Goal: Information Seeking & Learning: Learn about a topic

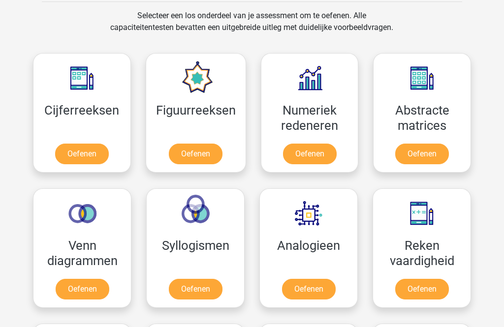
scroll to position [413, 0]
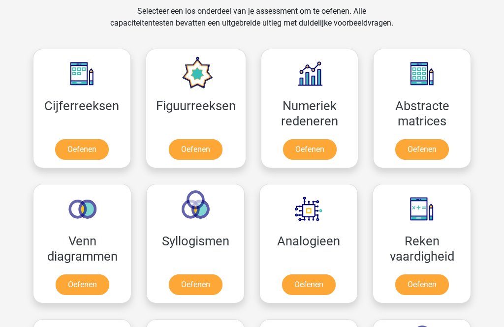
click at [73, 150] on link "Oefenen" at bounding box center [82, 149] width 54 height 21
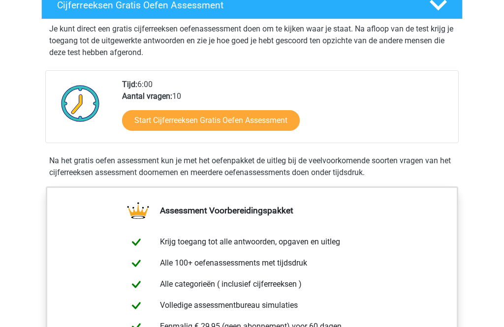
scroll to position [187, 0]
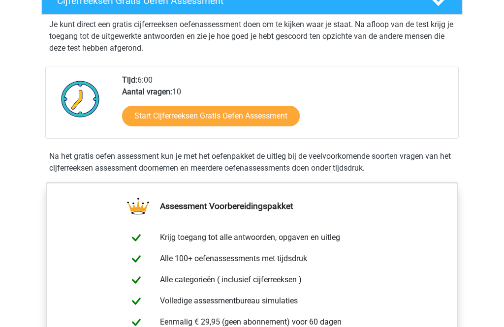
click at [149, 126] on link "Start Cijferreeksen Gratis Oefen Assessment" at bounding box center [211, 116] width 178 height 21
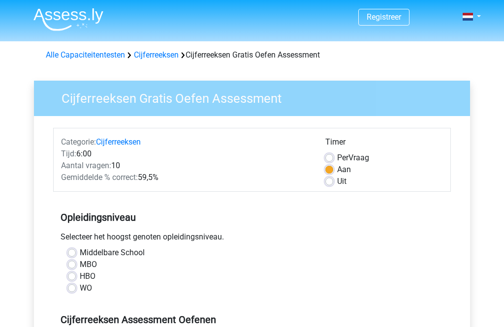
click at [337, 162] on label "Per Vraag" at bounding box center [353, 158] width 32 height 12
click at [329, 162] on input "Per Vraag" at bounding box center [329, 157] width 8 height 10
radio input "true"
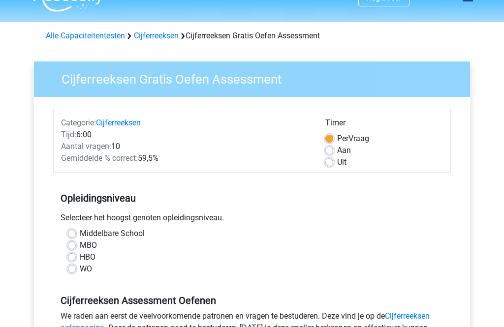
scroll to position [23, 0]
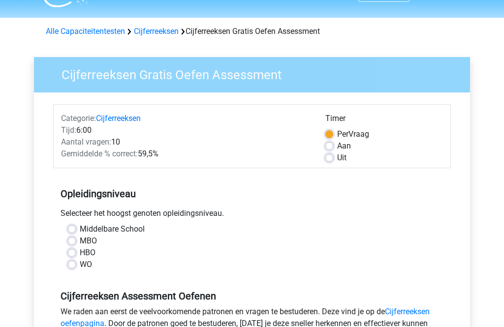
click at [337, 146] on label "Aan" at bounding box center [344, 147] width 14 height 12
click at [329, 146] on input "Aan" at bounding box center [329, 146] width 8 height 10
radio input "true"
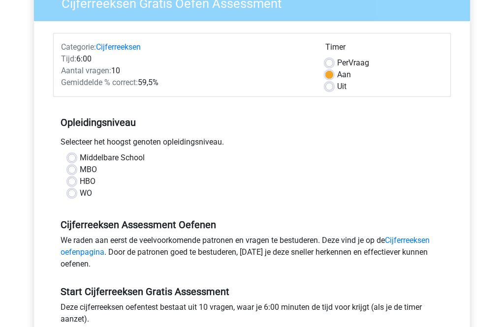
scroll to position [98, 0]
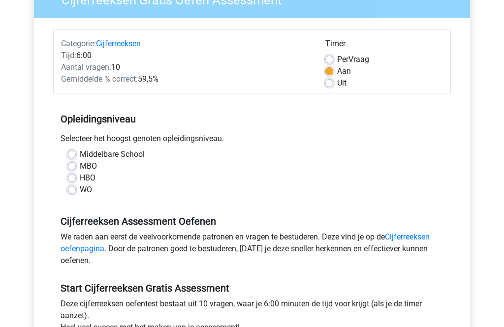
click at [80, 166] on label "MBO" at bounding box center [88, 166] width 17 height 12
click at [74, 166] on input "MBO" at bounding box center [72, 165] width 8 height 10
radio input "true"
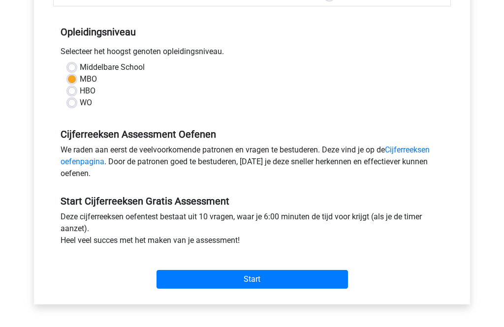
scroll to position [189, 0]
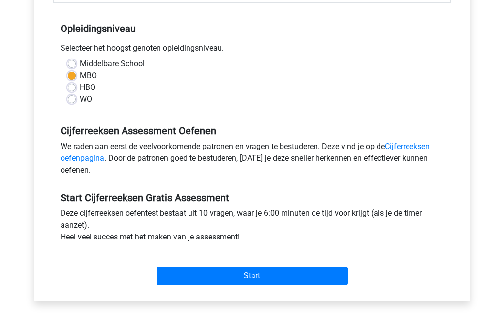
click at [311, 277] on input "Start" at bounding box center [251, 276] width 191 height 19
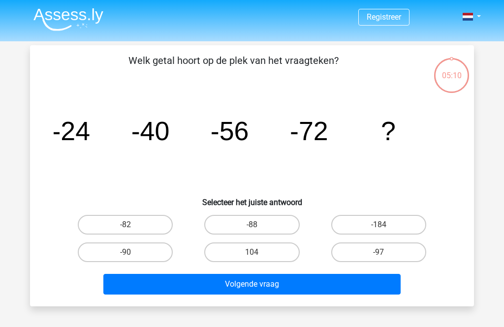
click at [239, 222] on label "-88" at bounding box center [251, 225] width 95 height 20
click at [252, 225] on input "-88" at bounding box center [255, 228] width 6 height 6
radio input "true"
click at [139, 286] on button "Volgende vraag" at bounding box center [252, 284] width 298 height 21
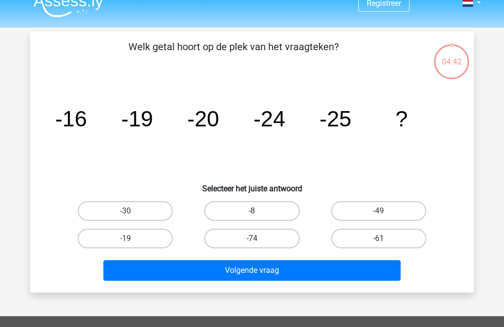
scroll to position [45, 0]
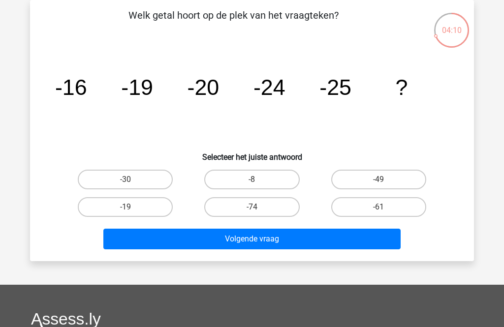
click at [122, 176] on label "-30" at bounding box center [125, 180] width 95 height 20
click at [125, 180] on input "-30" at bounding box center [128, 183] width 6 height 6
radio input "true"
click at [373, 241] on button "Volgende vraag" at bounding box center [252, 239] width 298 height 21
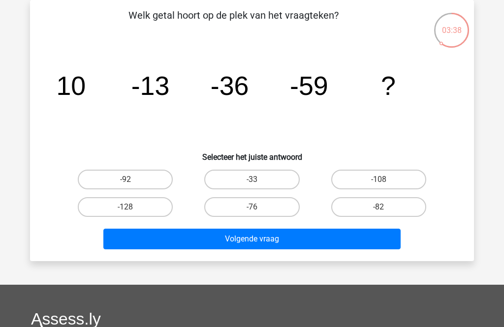
click at [278, 210] on label "-76" at bounding box center [251, 207] width 95 height 20
click at [258, 210] on input "-76" at bounding box center [255, 210] width 6 height 6
radio input "true"
click at [288, 244] on button "Volgende vraag" at bounding box center [252, 239] width 298 height 21
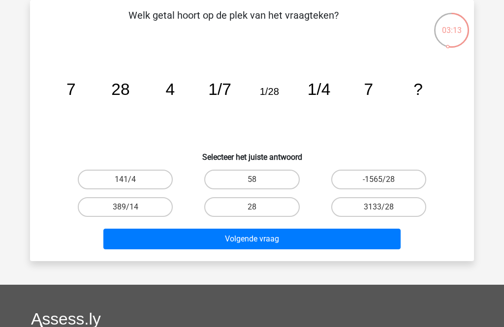
click at [244, 206] on label "28" at bounding box center [251, 207] width 95 height 20
click at [252, 207] on input "28" at bounding box center [255, 210] width 6 height 6
radio input "true"
click at [197, 237] on button "Volgende vraag" at bounding box center [252, 239] width 298 height 21
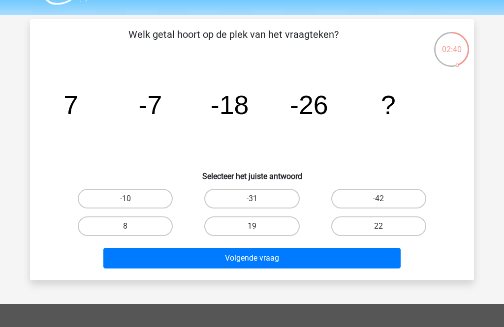
scroll to position [25, 0]
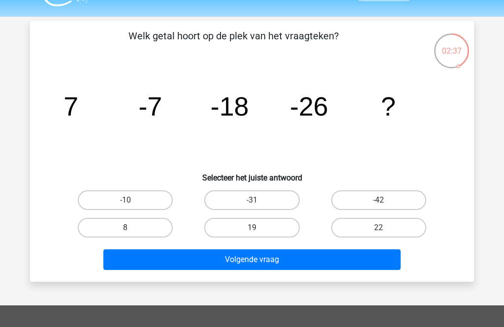
click at [380, 204] on input "-42" at bounding box center [381, 203] width 6 height 6
radio input "true"
click at [290, 267] on button "Volgende vraag" at bounding box center [252, 259] width 298 height 21
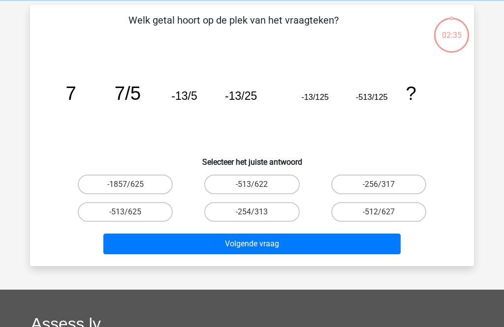
scroll to position [45, 0]
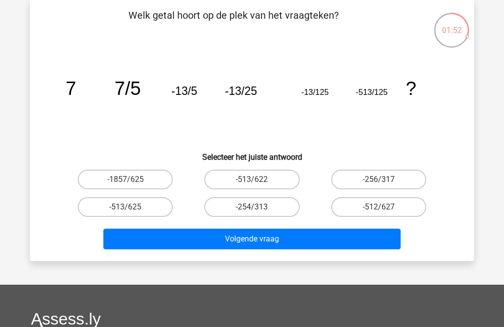
click at [184, 176] on div "-513/622" at bounding box center [125, 180] width 119 height 20
click at [269, 179] on label "-513/622" at bounding box center [251, 180] width 95 height 20
click at [258, 180] on input "-513/622" at bounding box center [255, 183] width 6 height 6
radio input "true"
click at [289, 238] on button "Volgende vraag" at bounding box center [252, 239] width 298 height 21
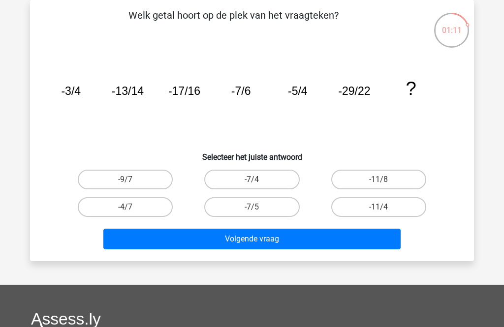
click at [115, 176] on label "-9/7" at bounding box center [125, 180] width 95 height 20
click at [125, 180] on input "-9/7" at bounding box center [128, 183] width 6 height 6
radio input "true"
click at [120, 235] on button "Volgende vraag" at bounding box center [252, 239] width 298 height 21
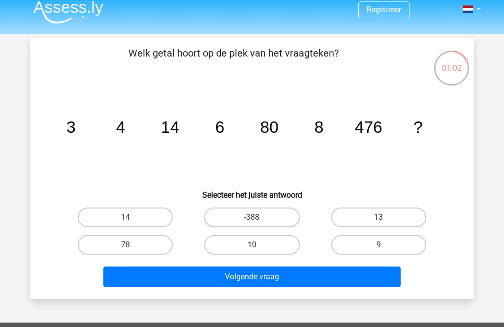
scroll to position [7, 0]
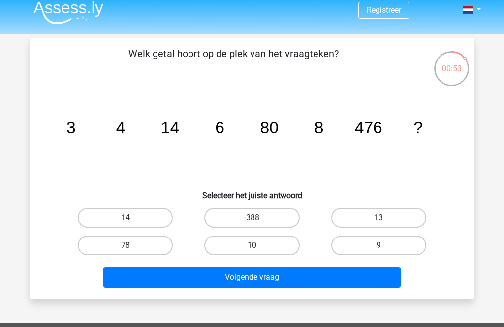
click at [104, 244] on label "78" at bounding box center [125, 246] width 95 height 20
click at [125, 245] on input "78" at bounding box center [128, 248] width 6 height 6
radio input "true"
click at [149, 284] on button "Volgende vraag" at bounding box center [252, 277] width 298 height 21
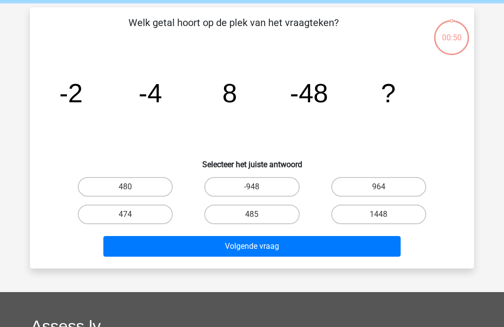
scroll to position [45, 0]
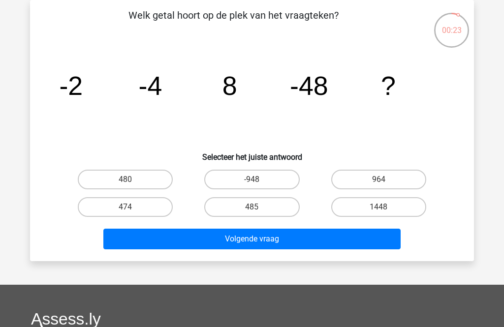
click at [312, 237] on button "Volgende vraag" at bounding box center [252, 239] width 298 height 21
click at [276, 244] on button "Volgende vraag" at bounding box center [252, 239] width 298 height 21
click at [255, 208] on input "485" at bounding box center [255, 210] width 6 height 6
radio input "true"
click at [264, 247] on button "Volgende vraag" at bounding box center [252, 239] width 298 height 21
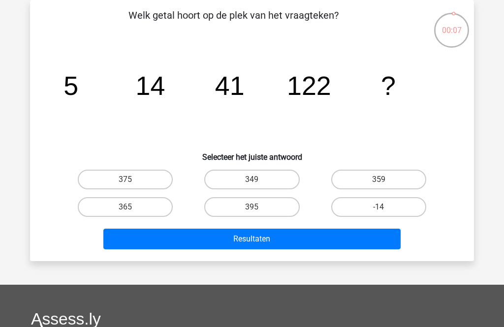
click at [131, 205] on label "365" at bounding box center [125, 207] width 95 height 20
click at [131, 207] on input "365" at bounding box center [128, 210] width 6 height 6
radio input "true"
click at [297, 245] on button "Resultaten" at bounding box center [252, 239] width 298 height 21
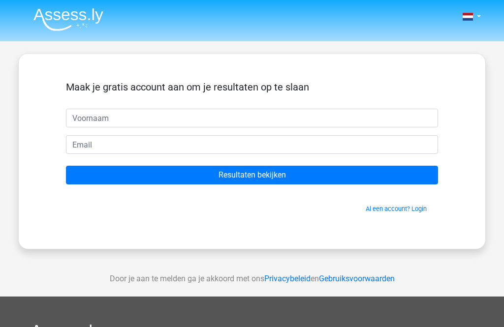
click at [309, 175] on input "Resultaten bekijken" at bounding box center [252, 175] width 372 height 19
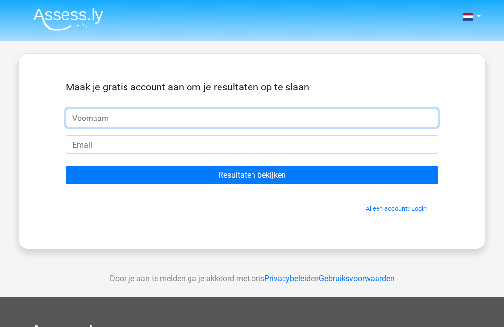
click at [343, 117] on input "text" at bounding box center [252, 118] width 372 height 19
type input "M"
type input "Maarten"
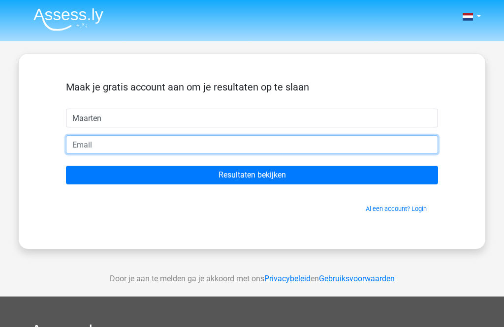
click at [89, 143] on input "email" at bounding box center [252, 144] width 372 height 19
type input "[PERSON_NAME][EMAIL_ADDRESS][DOMAIN_NAME]"
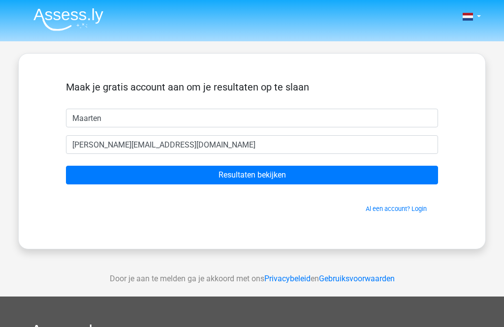
click at [198, 167] on input "Resultaten bekijken" at bounding box center [252, 175] width 372 height 19
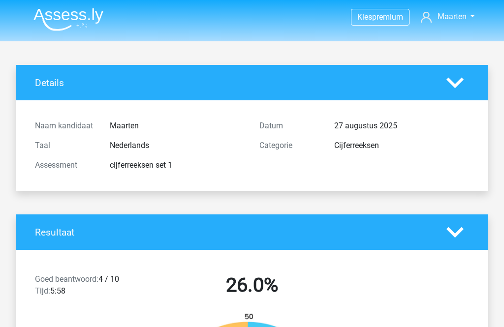
click at [454, 82] on icon at bounding box center [454, 82] width 17 height 17
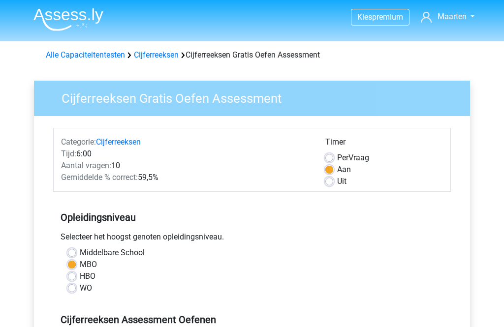
scroll to position [220, 0]
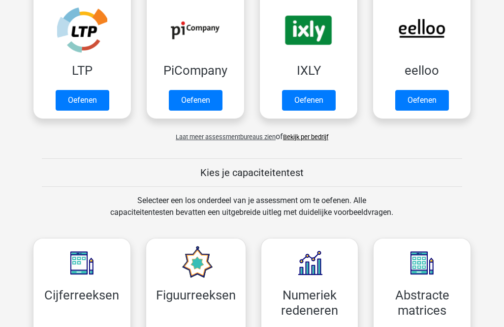
scroll to position [296, 0]
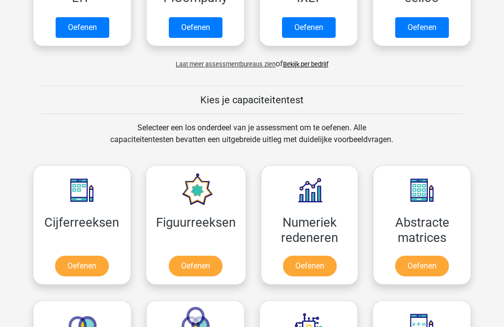
click at [80, 269] on link "Oefenen" at bounding box center [82, 266] width 54 height 21
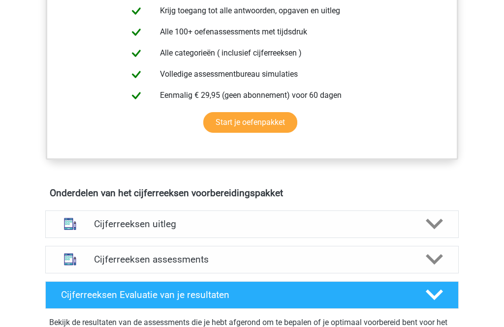
click at [89, 230] on div "Cijferreeksen uitleg" at bounding box center [252, 224] width 331 height 11
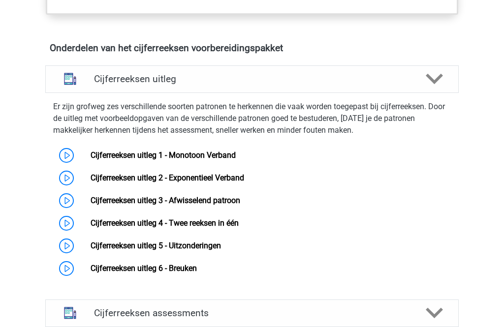
scroll to position [559, 0]
click at [90, 160] on link "Cijferreeksen uitleg 1 - Monotoon Verband" at bounding box center [162, 154] width 145 height 9
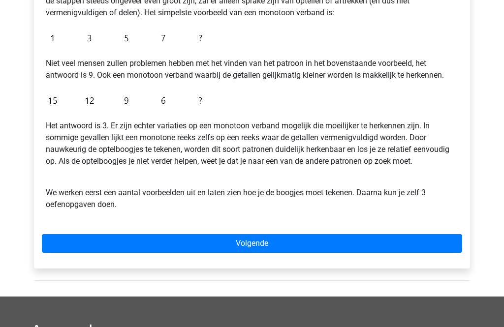
scroll to position [246, 0]
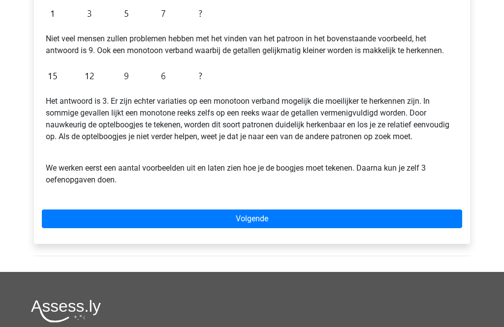
click at [72, 214] on link "Volgende" at bounding box center [252, 219] width 420 height 19
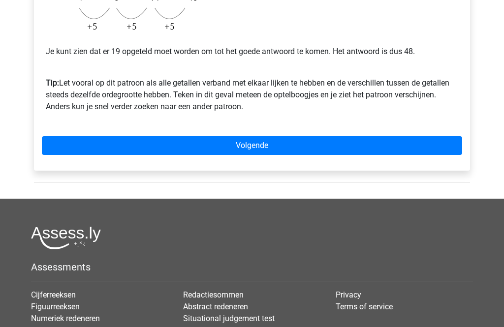
scroll to position [363, 0]
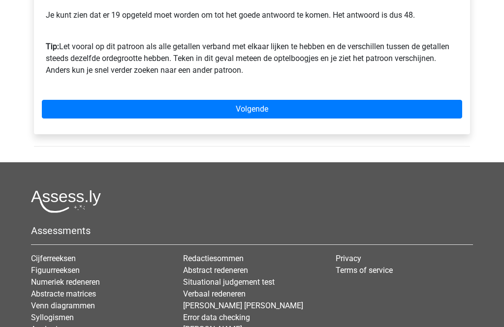
click at [66, 110] on link "Volgende" at bounding box center [252, 109] width 420 height 19
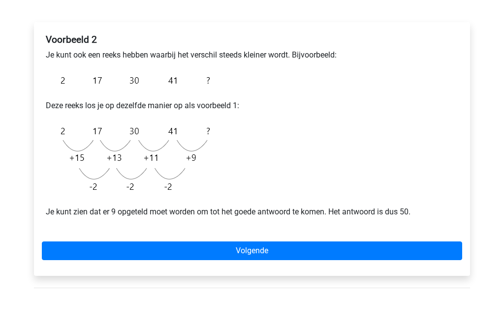
scroll to position [179, 0]
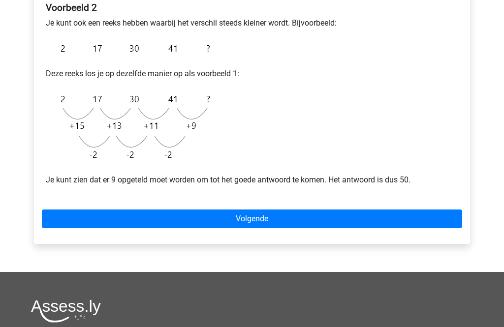
click at [73, 213] on link "Volgende" at bounding box center [252, 219] width 420 height 19
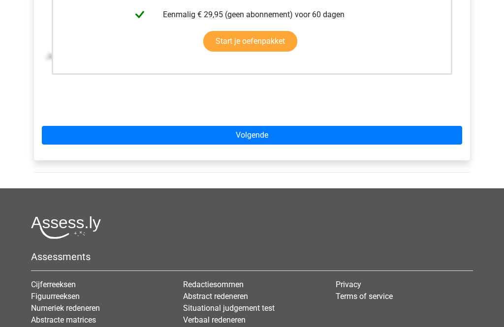
scroll to position [319, 0]
click at [76, 142] on link "Volgende" at bounding box center [252, 135] width 420 height 19
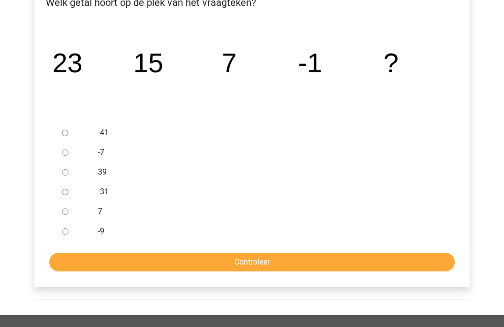
scroll to position [186, 0]
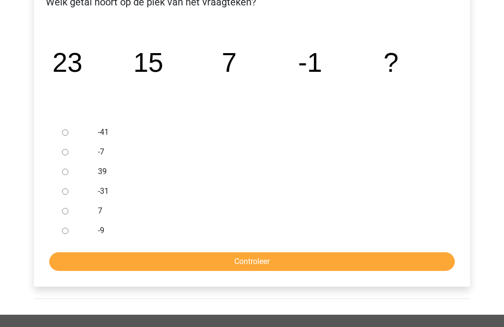
click at [66, 234] on input "-9" at bounding box center [65, 231] width 6 height 6
radio input "true"
click at [112, 270] on input "Controleer" at bounding box center [251, 262] width 405 height 19
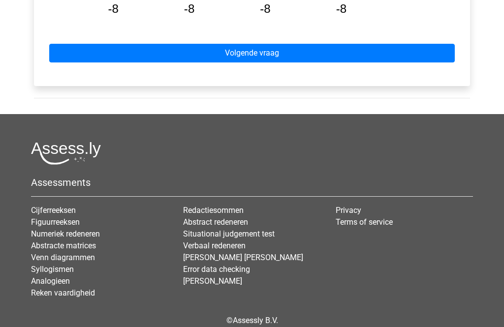
scroll to position [582, 0]
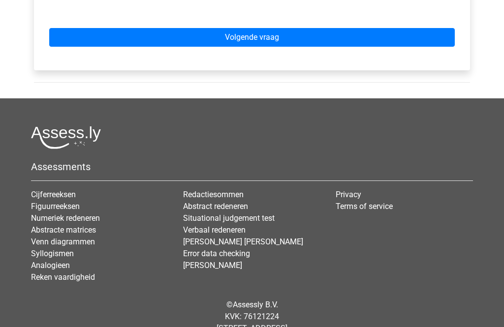
click at [67, 39] on link "Volgende vraag" at bounding box center [251, 37] width 405 height 19
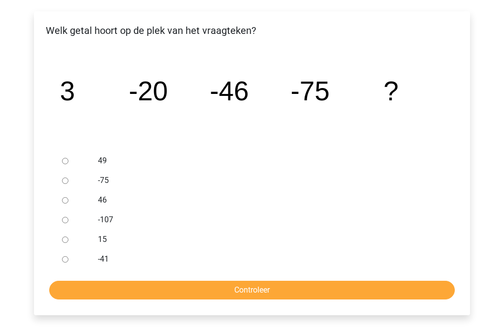
scroll to position [158, 0]
click at [64, 220] on input "-107" at bounding box center [65, 220] width 6 height 6
radio input "true"
click at [130, 285] on input "Controleer" at bounding box center [251, 290] width 405 height 19
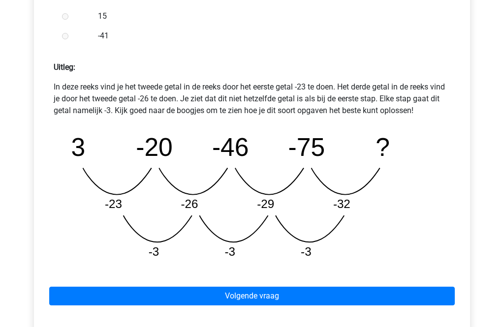
scroll to position [394, 0]
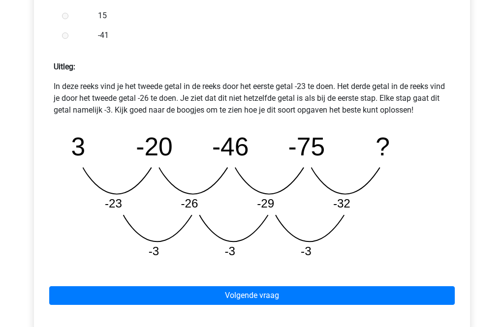
click at [160, 296] on link "Volgende vraag" at bounding box center [251, 296] width 405 height 19
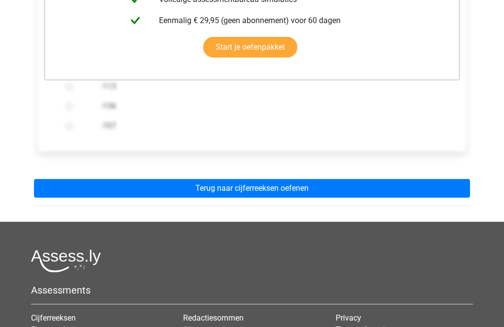
scroll to position [313, 0]
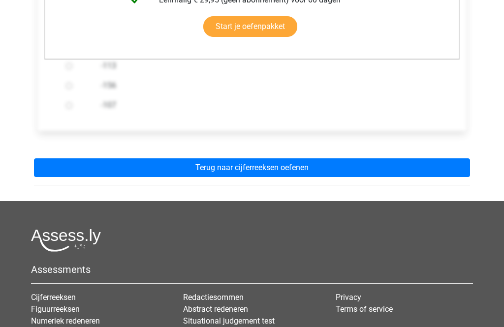
click at [79, 172] on link "Terug naar cijferreeksen oefenen" at bounding box center [252, 168] width 436 height 19
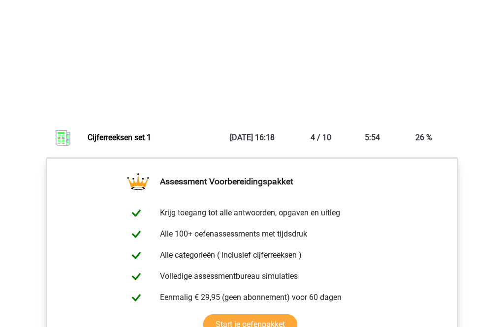
scroll to position [671, 0]
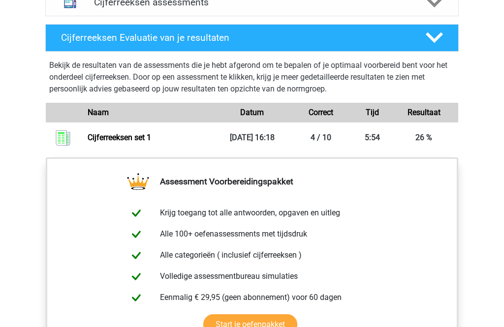
click at [107, 142] on link "Cijferreeksen set 1" at bounding box center [119, 137] width 63 height 9
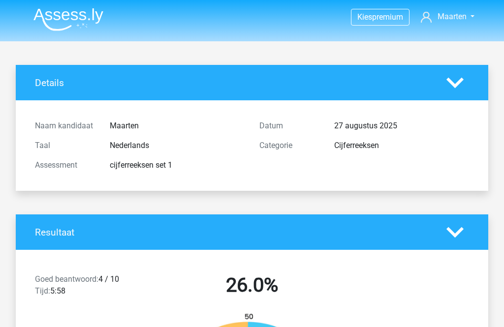
click at [54, 136] on div "Taal Nederlands" at bounding box center [140, 146] width 224 height 20
click at [457, 78] on icon at bounding box center [454, 82] width 17 height 17
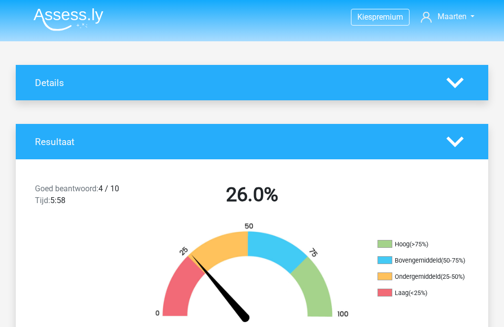
click at [446, 17] on span "Maarten" at bounding box center [451, 16] width 29 height 9
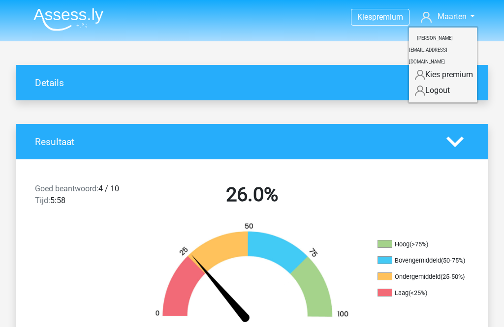
click at [449, 35] on small "[PERSON_NAME][EMAIL_ADDRESS][DOMAIN_NAME]" at bounding box center [431, 50] width 44 height 45
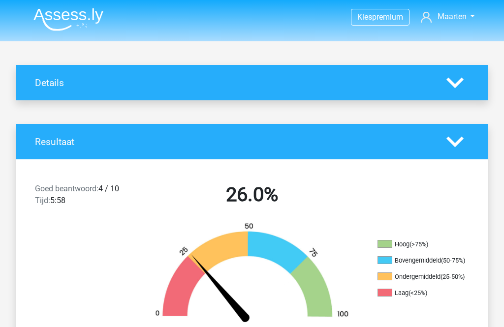
click at [49, 13] on img at bounding box center [68, 19] width 70 height 23
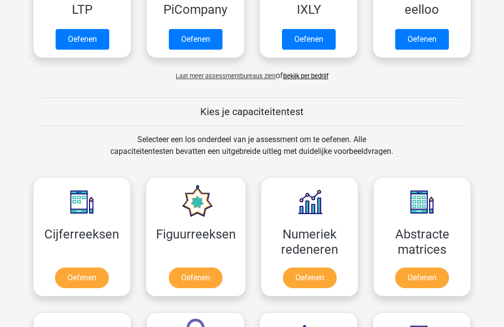
scroll to position [297, 0]
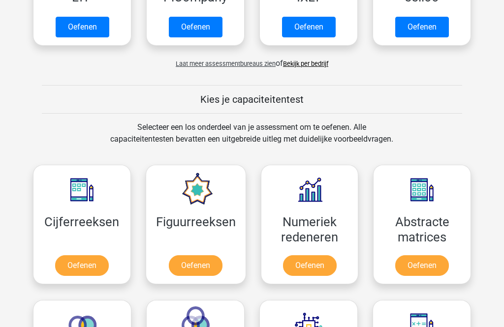
click at [81, 270] on link "Oefenen" at bounding box center [82, 265] width 54 height 21
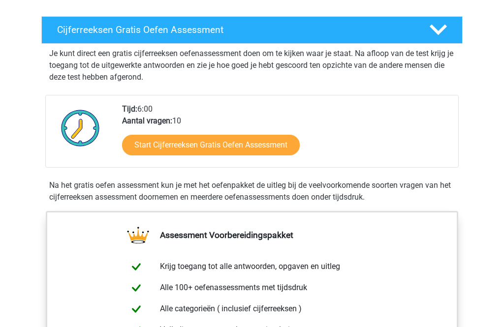
scroll to position [157, 0]
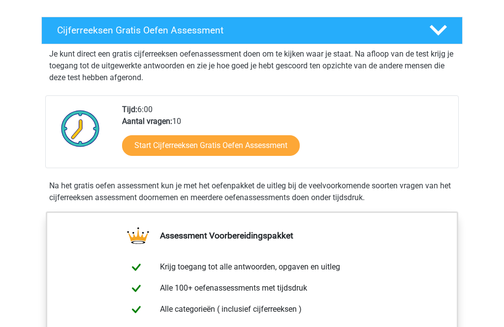
click at [172, 156] on link "Start Cijferreeksen Gratis Oefen Assessment" at bounding box center [211, 146] width 178 height 21
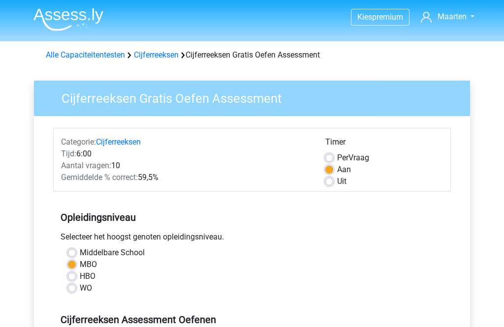
click at [337, 155] on label "Per Vraag" at bounding box center [353, 158] width 32 height 12
click at [328, 155] on input "Per Vraag" at bounding box center [329, 157] width 8 height 10
radio input "true"
click at [337, 170] on label "Aan" at bounding box center [344, 170] width 14 height 12
click at [326, 170] on input "Aan" at bounding box center [329, 169] width 8 height 10
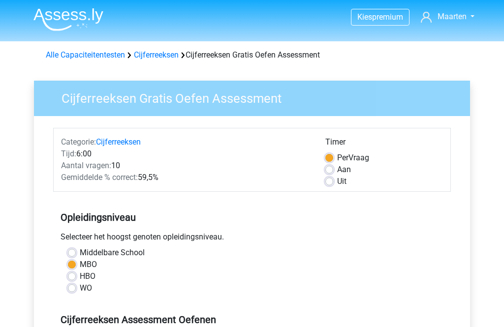
radio input "true"
click at [337, 184] on label "Uit" at bounding box center [341, 182] width 9 height 12
click at [331, 184] on input "Uit" at bounding box center [329, 181] width 8 height 10
radio input "true"
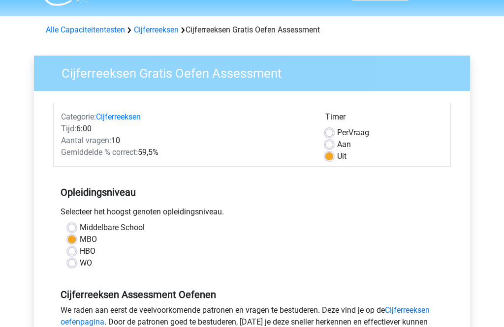
scroll to position [36, 0]
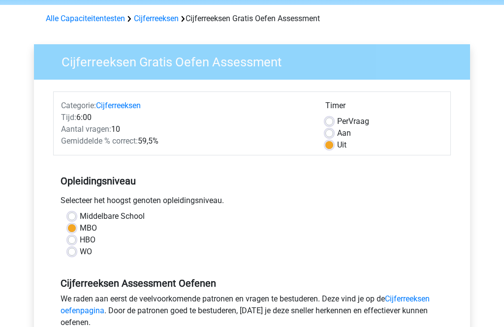
click at [80, 238] on label "HBO" at bounding box center [88, 241] width 16 height 12
click at [74, 238] on input "HBO" at bounding box center [72, 240] width 8 height 10
radio input "true"
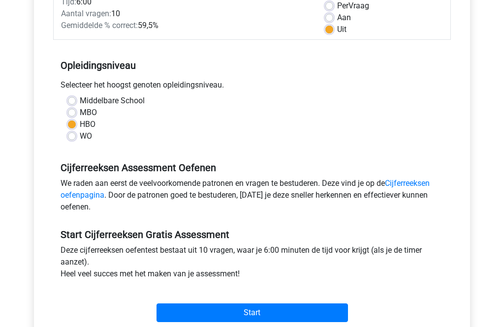
scroll to position [166, 0]
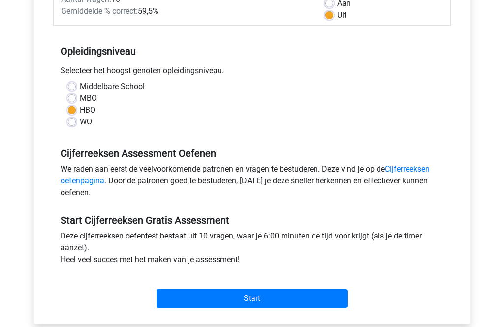
click at [257, 302] on input "Start" at bounding box center [251, 298] width 191 height 19
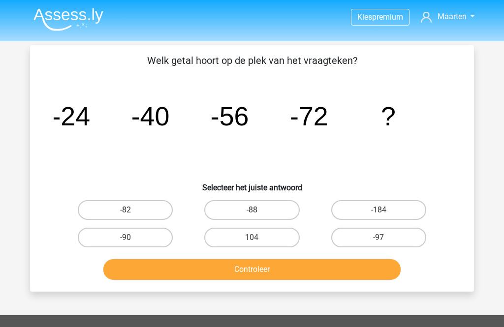
click at [262, 205] on label "-88" at bounding box center [251, 210] width 95 height 20
click at [258, 210] on input "-88" at bounding box center [255, 213] width 6 height 6
radio input "true"
click at [267, 270] on button "Controleer" at bounding box center [252, 269] width 298 height 21
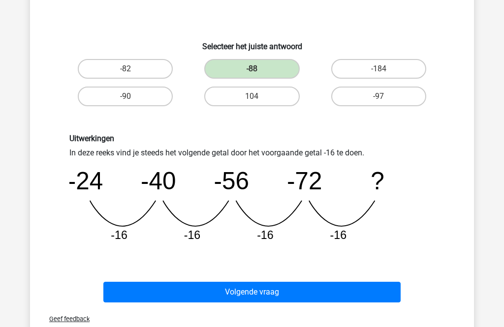
scroll to position [170, 0]
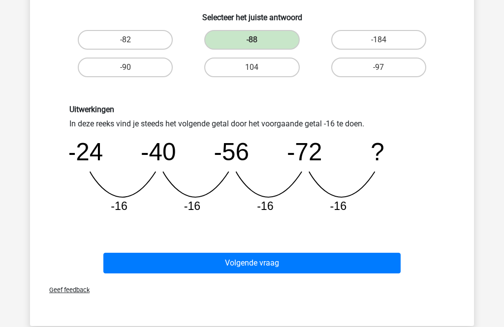
click at [148, 267] on button "Volgende vraag" at bounding box center [252, 263] width 298 height 21
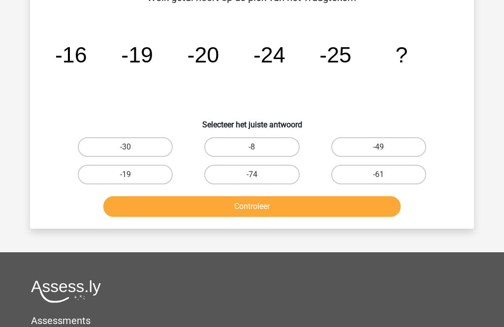
scroll to position [45, 0]
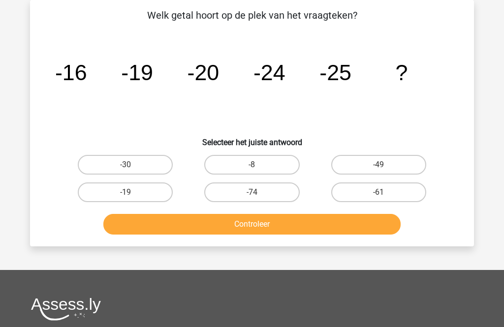
click at [129, 170] on input "-30" at bounding box center [128, 168] width 6 height 6
radio input "true"
click at [162, 226] on button "Controleer" at bounding box center [252, 224] width 298 height 21
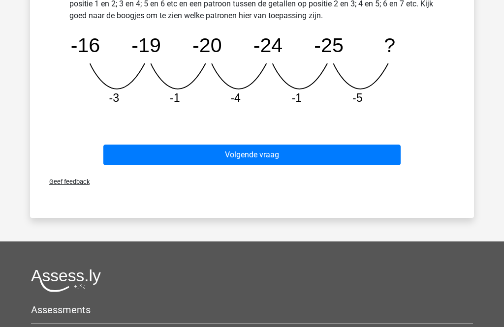
click at [148, 150] on button "Volgende vraag" at bounding box center [252, 155] width 298 height 21
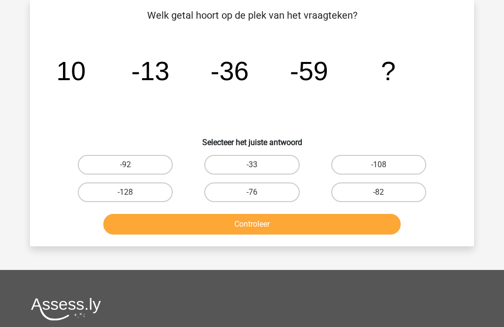
click at [379, 191] on label "-82" at bounding box center [378, 192] width 95 height 20
click at [379, 192] on input "-82" at bounding box center [381, 195] width 6 height 6
radio input "true"
click at [161, 224] on button "Controleer" at bounding box center [252, 224] width 298 height 21
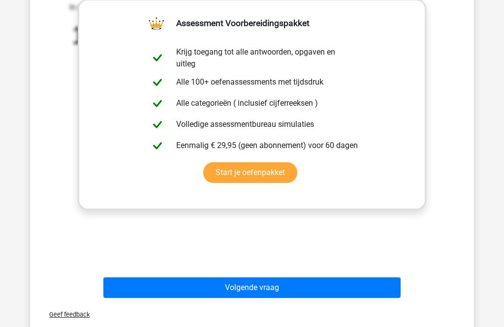
click at [166, 283] on button "Volgende vraag" at bounding box center [252, 288] width 298 height 21
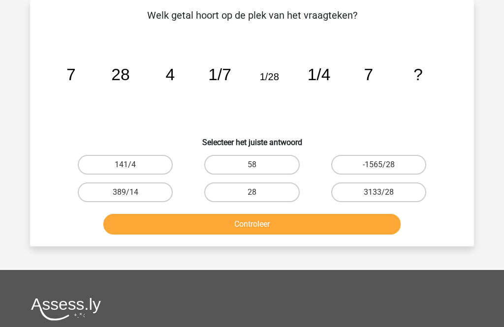
click at [258, 188] on label "28" at bounding box center [251, 192] width 95 height 20
click at [258, 192] on input "28" at bounding box center [255, 195] width 6 height 6
radio input "true"
click at [257, 228] on button "Controleer" at bounding box center [252, 224] width 298 height 21
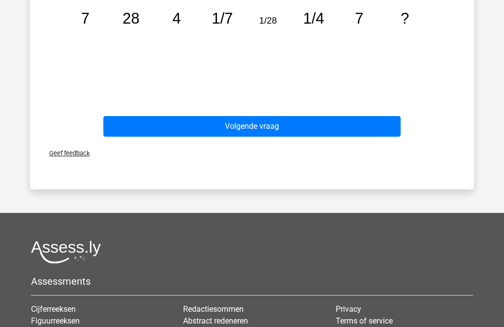
scroll to position [417, 0]
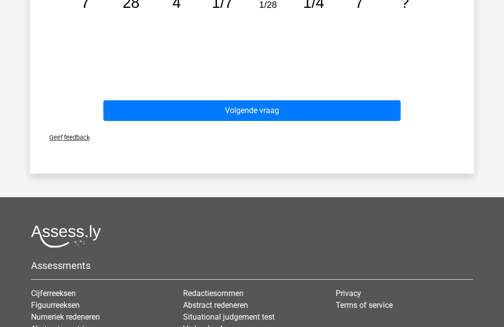
click at [297, 94] on div "Volgende vraag" at bounding box center [252, 109] width 412 height 32
click at [182, 111] on button "Volgende vraag" at bounding box center [252, 111] width 298 height 21
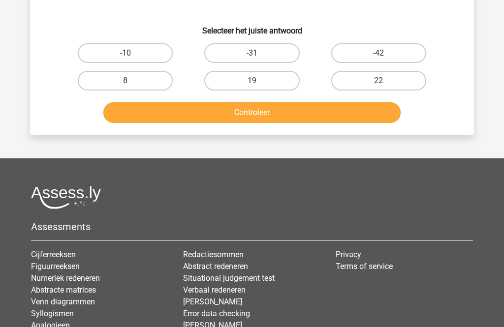
scroll to position [45, 0]
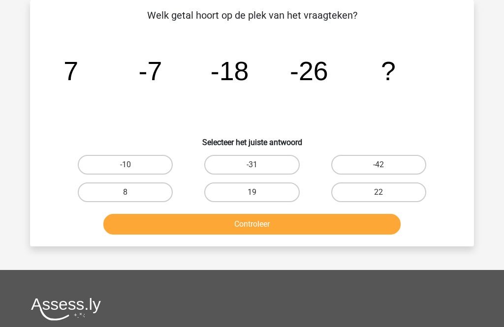
click at [245, 153] on div "-31" at bounding box center [251, 165] width 126 height 28
click at [239, 165] on label "-31" at bounding box center [251, 165] width 95 height 20
click at [252, 165] on input "-31" at bounding box center [255, 168] width 6 height 6
radio input "true"
click at [226, 227] on button "Controleer" at bounding box center [252, 224] width 298 height 21
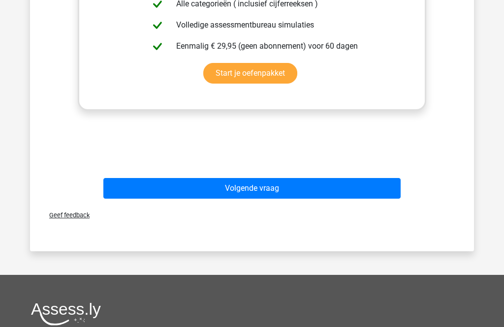
click at [197, 184] on button "Volgende vraag" at bounding box center [252, 188] width 298 height 21
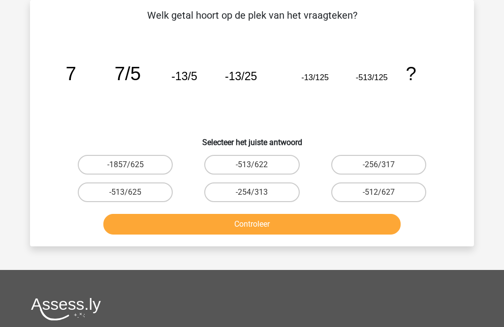
click at [119, 192] on label "-513/625" at bounding box center [125, 192] width 95 height 20
click at [125, 192] on input "-513/625" at bounding box center [128, 195] width 6 height 6
radio input "true"
click at [142, 228] on button "Controleer" at bounding box center [252, 224] width 298 height 21
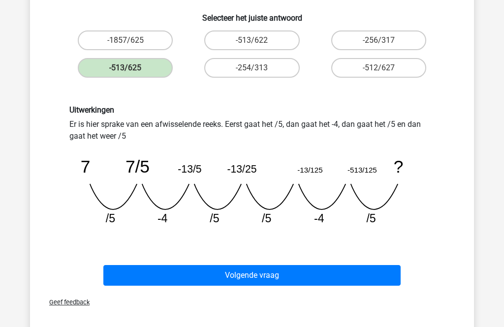
scroll to position [170, 0]
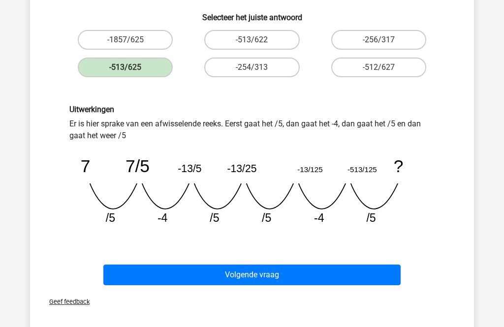
click at [152, 271] on button "Volgende vraag" at bounding box center [252, 275] width 298 height 21
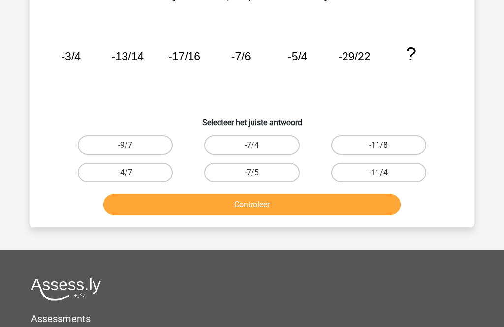
scroll to position [64, 0]
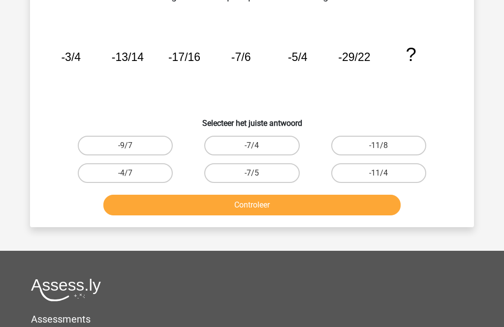
click at [388, 145] on label "-11/8" at bounding box center [378, 146] width 95 height 20
click at [385, 146] on input "-11/8" at bounding box center [381, 149] width 6 height 6
radio input "true"
click at [322, 205] on button "Controleer" at bounding box center [252, 205] width 298 height 21
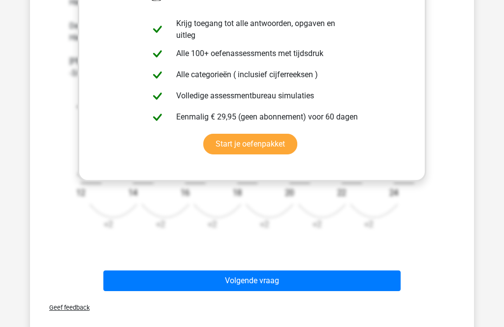
click at [286, 276] on button "Volgende vraag" at bounding box center [252, 281] width 298 height 21
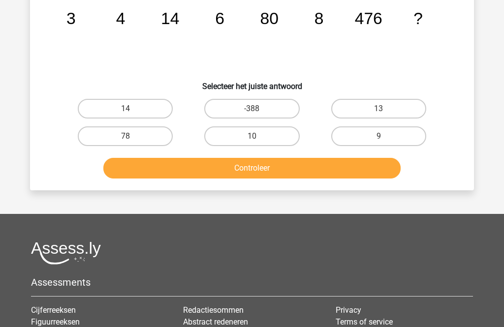
scroll to position [45, 0]
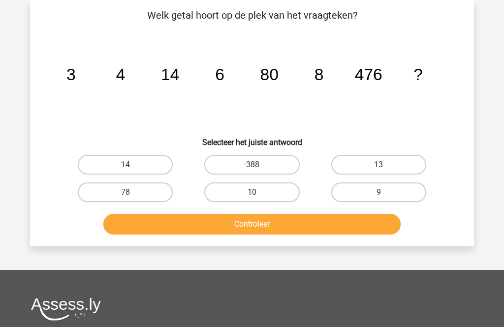
click at [257, 188] on label "10" at bounding box center [251, 192] width 95 height 20
click at [257, 192] on input "10" at bounding box center [255, 195] width 6 height 6
radio input "true"
click at [200, 224] on button "Controleer" at bounding box center [252, 224] width 298 height 21
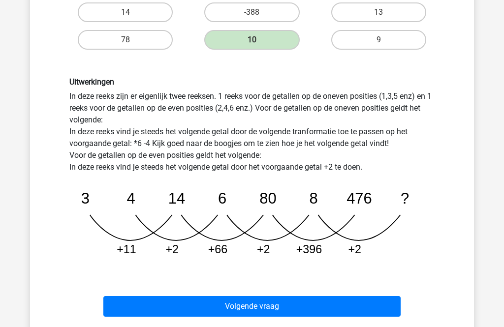
scroll to position [199, 0]
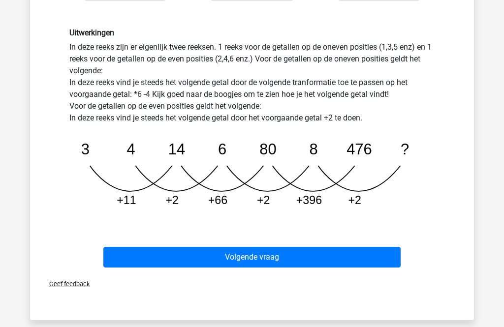
click at [154, 261] on button "Volgende vraag" at bounding box center [252, 257] width 298 height 21
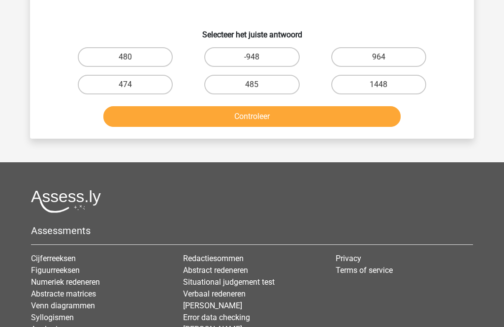
scroll to position [45, 0]
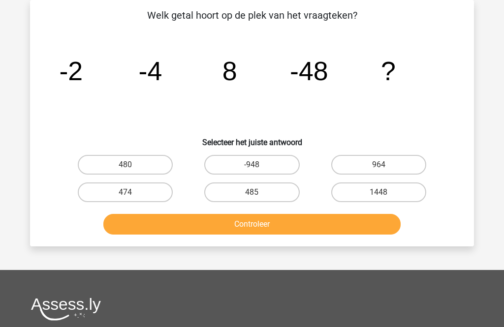
click at [109, 194] on label "474" at bounding box center [125, 192] width 95 height 20
click at [125, 194] on input "474" at bounding box center [128, 195] width 6 height 6
radio input "true"
click at [142, 234] on button "Controleer" at bounding box center [252, 224] width 298 height 21
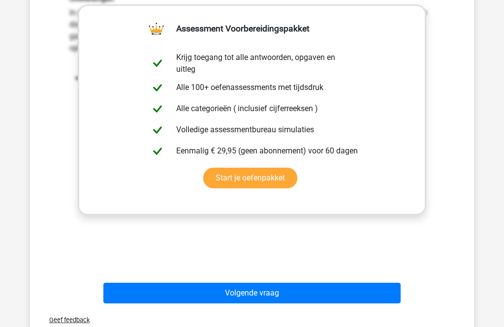
click at [56, 160] on div "Uitwerkingen In deze reeks vind je het tweede getal door het eerste getal *2 te…" at bounding box center [252, 122] width 412 height 305
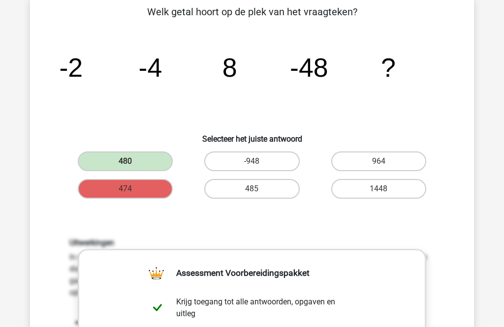
scroll to position [0, 0]
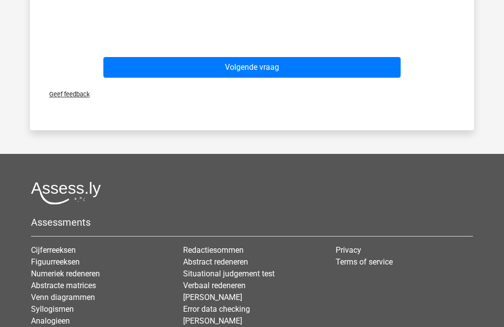
click at [150, 68] on button "Volgende vraag" at bounding box center [252, 67] width 298 height 21
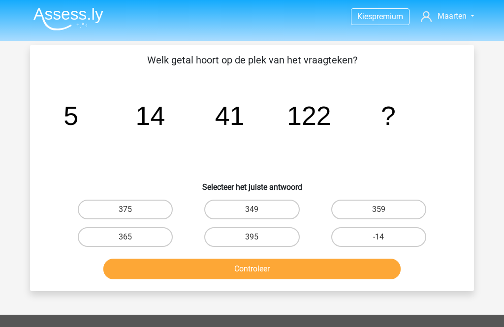
scroll to position [25, 0]
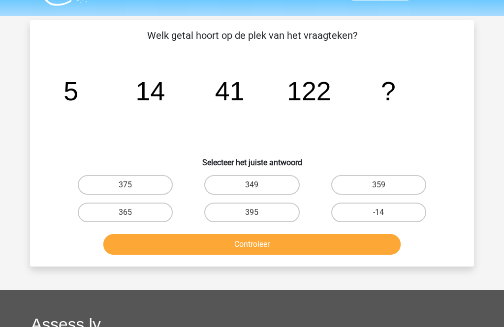
click at [261, 211] on label "395" at bounding box center [251, 213] width 95 height 20
click at [258, 213] on input "395" at bounding box center [255, 216] width 6 height 6
radio input "true"
click at [275, 241] on button "Controleer" at bounding box center [252, 244] width 298 height 21
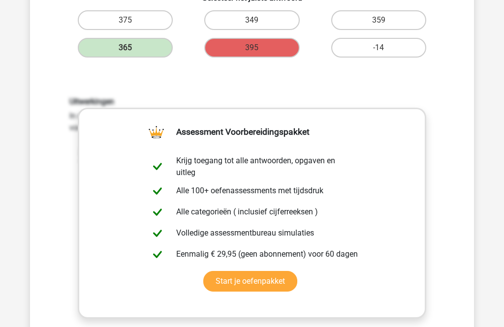
click at [48, 204] on div "Uitwerkingen In deze reeks vind je steeds het volgende getal door de volgende t…" at bounding box center [252, 225] width 412 height 305
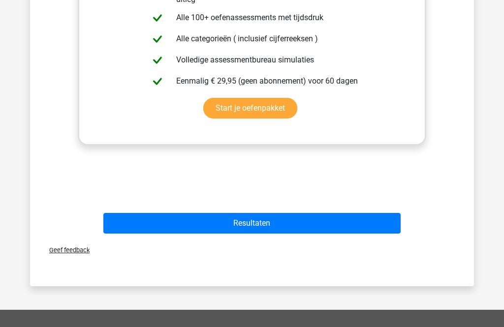
scroll to position [444, 0]
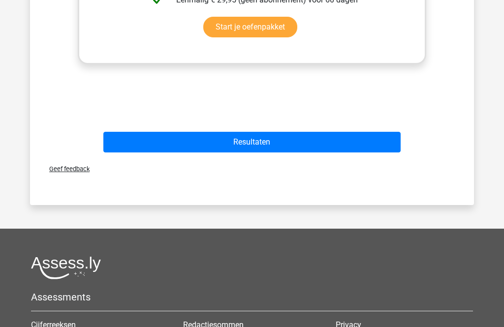
click at [138, 145] on button "Resultaten" at bounding box center [252, 142] width 298 height 21
click at [150, 152] on button "Resultaten" at bounding box center [252, 142] width 298 height 21
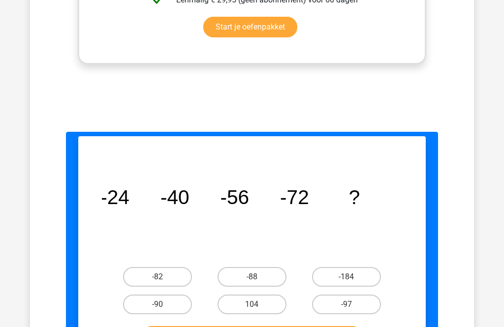
click at [130, 136] on div "Welk getal hoort op de plek van het vraagteken? image/svg+xml -24 -40 -56 -72 ?…" at bounding box center [251, 247] width 347 height 222
